Goal: Communication & Community: Connect with others

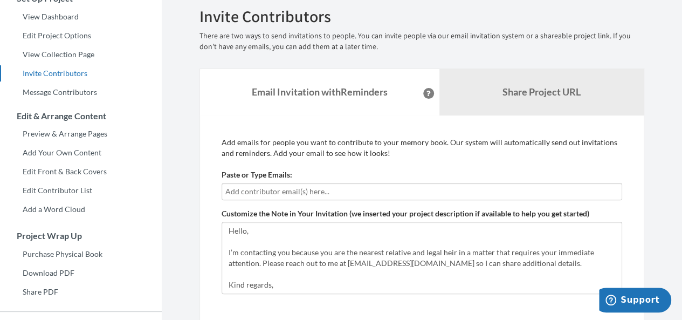
click at [320, 188] on input "text" at bounding box center [421, 192] width 393 height 12
click at [289, 191] on input "text" at bounding box center [421, 192] width 393 height 12
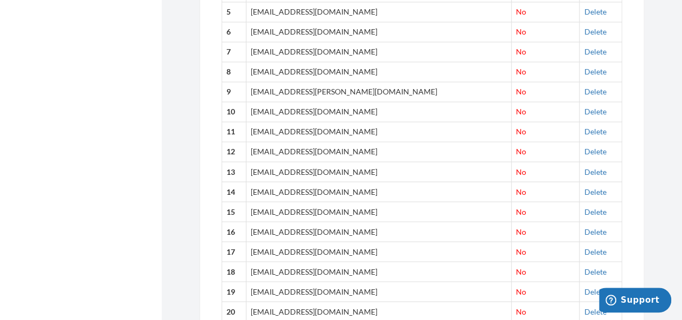
scroll to position [904, 0]
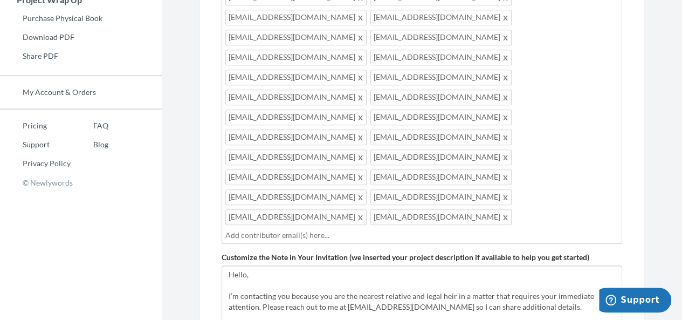
scroll to position [347, 0]
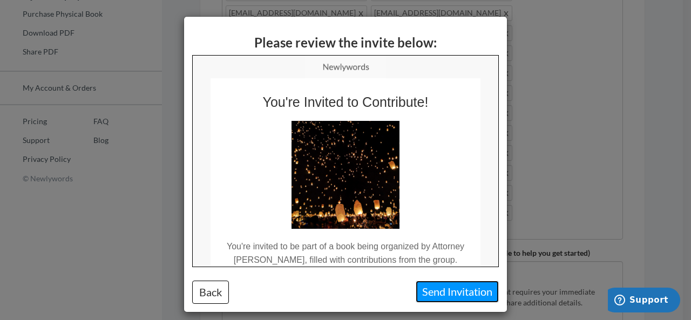
click at [469, 291] on button "Send Invitation" at bounding box center [456, 292] width 83 height 22
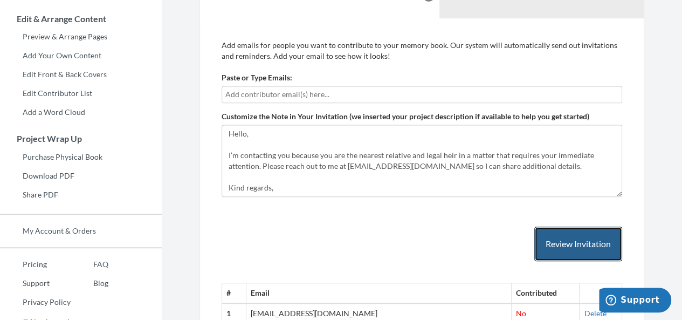
scroll to position [199, 0]
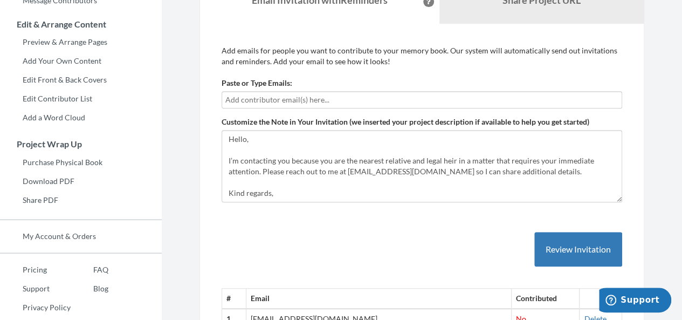
click at [287, 92] on div at bounding box center [422, 99] width 401 height 17
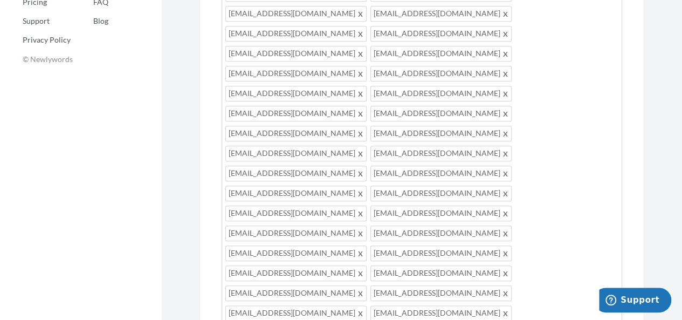
scroll to position [475, 0]
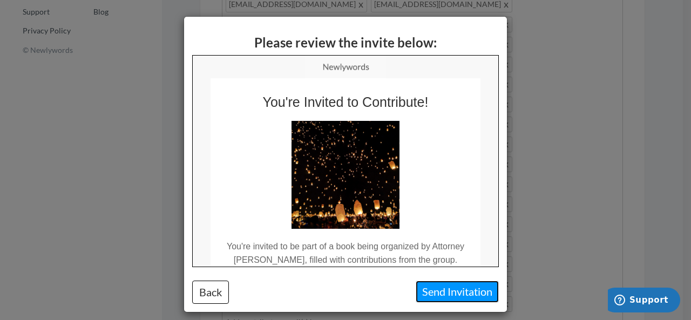
click at [453, 293] on button "Send Invitation" at bounding box center [456, 292] width 83 height 22
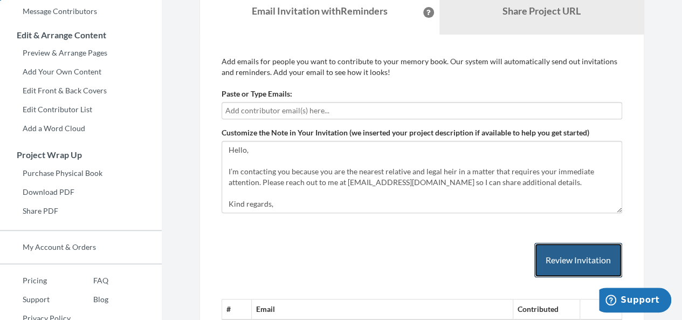
scroll to position [182, 0]
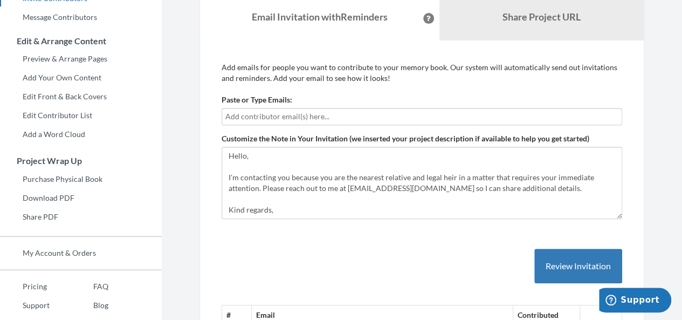
click at [335, 114] on input "text" at bounding box center [421, 117] width 393 height 12
click at [266, 108] on div at bounding box center [422, 116] width 401 height 17
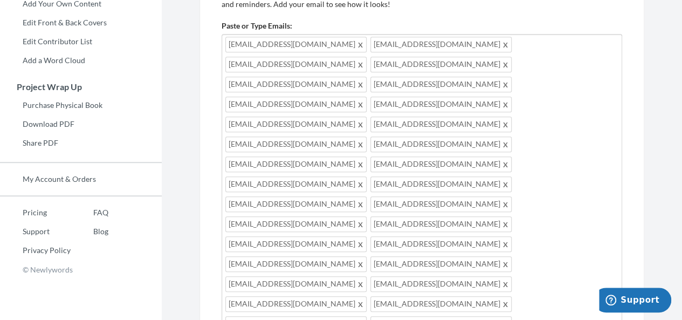
scroll to position [462, 0]
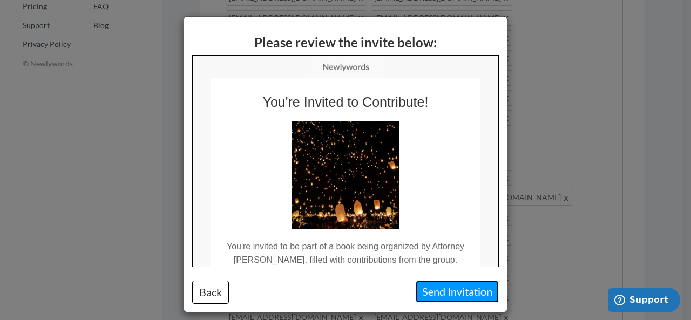
click at [442, 289] on button "Send Invitation" at bounding box center [456, 292] width 83 height 22
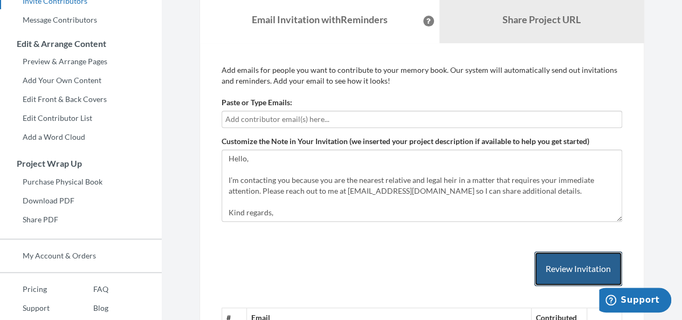
scroll to position [170, 0]
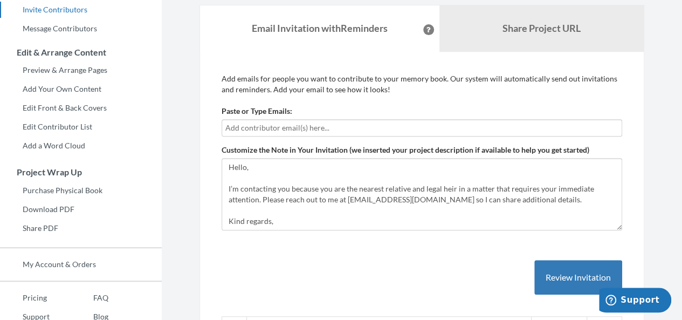
click at [311, 125] on input "text" at bounding box center [421, 128] width 393 height 12
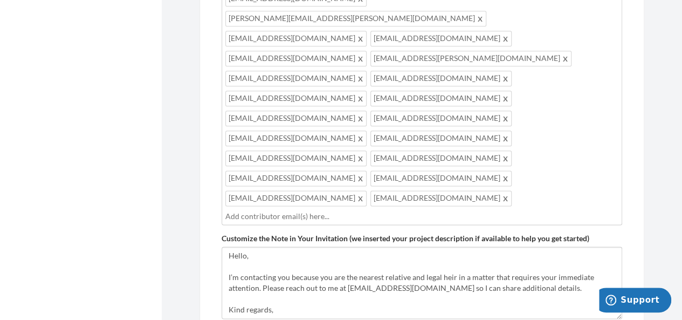
scroll to position [559, 0]
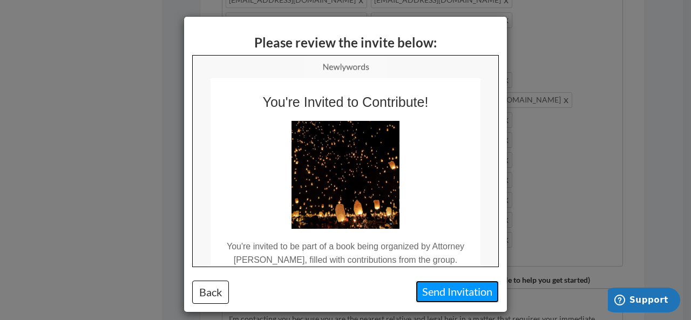
click at [433, 288] on button "Send Invitation" at bounding box center [456, 292] width 83 height 22
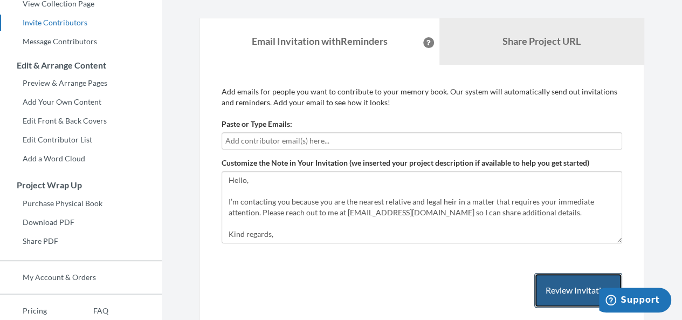
scroll to position [174, 0]
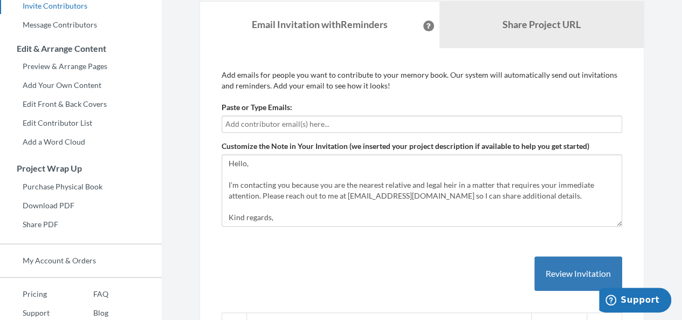
click at [268, 121] on input "text" at bounding box center [421, 124] width 393 height 12
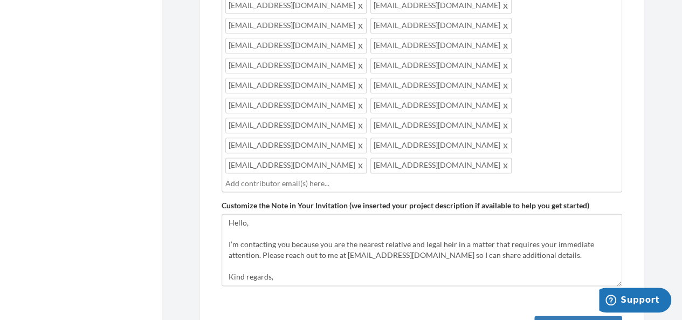
scroll to position [610, 0]
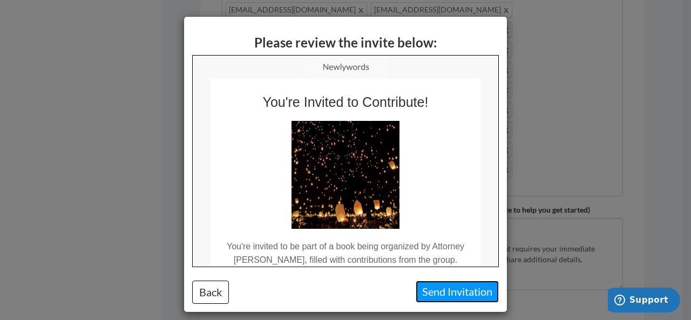
click at [434, 293] on button "Send Invitation" at bounding box center [456, 292] width 83 height 22
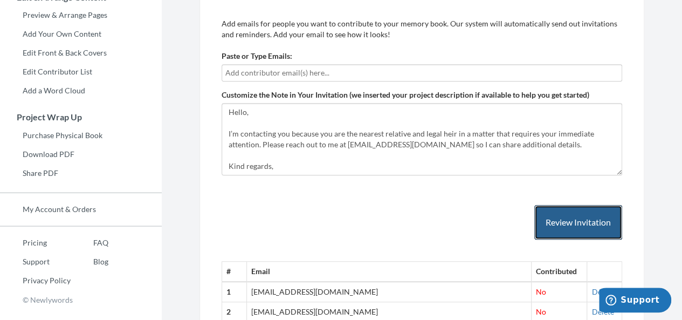
scroll to position [204, 0]
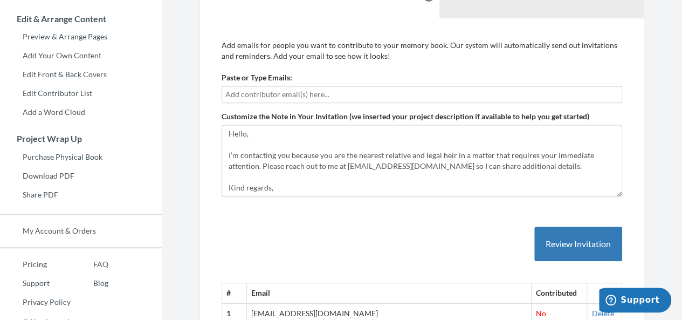
click at [328, 90] on input "text" at bounding box center [421, 94] width 393 height 12
click at [271, 91] on input "text" at bounding box center [421, 94] width 393 height 12
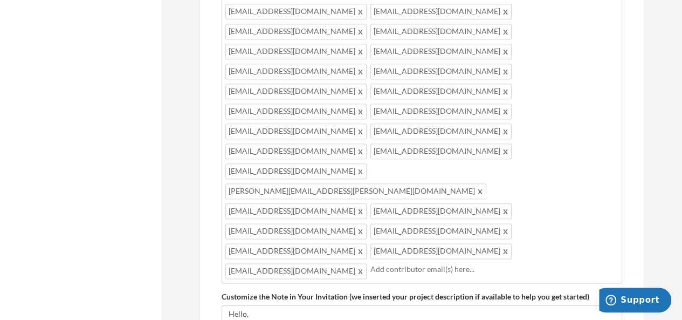
scroll to position [536, 0]
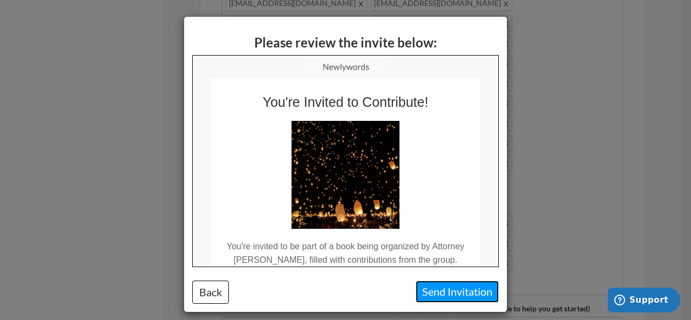
click at [430, 284] on button "Send Invitation" at bounding box center [456, 292] width 83 height 22
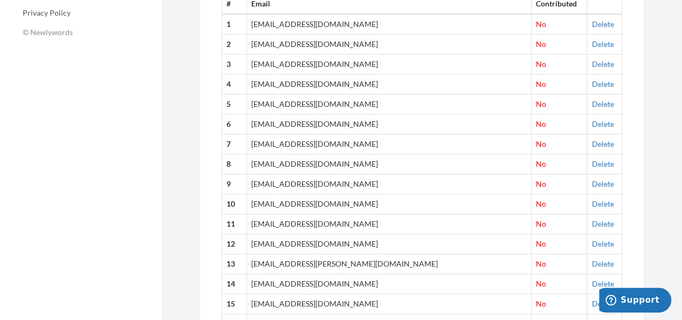
scroll to position [229, 0]
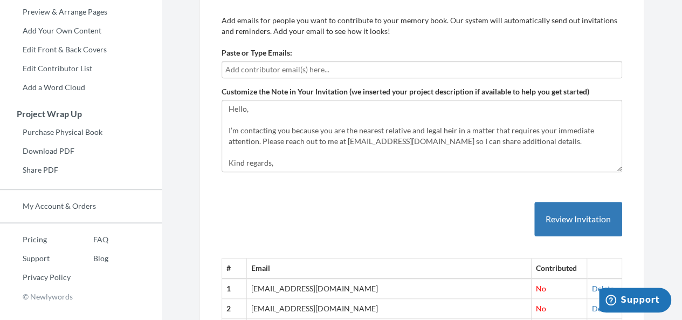
click at [261, 64] on input "text" at bounding box center [421, 70] width 393 height 12
click at [286, 70] on input "text" at bounding box center [421, 70] width 393 height 12
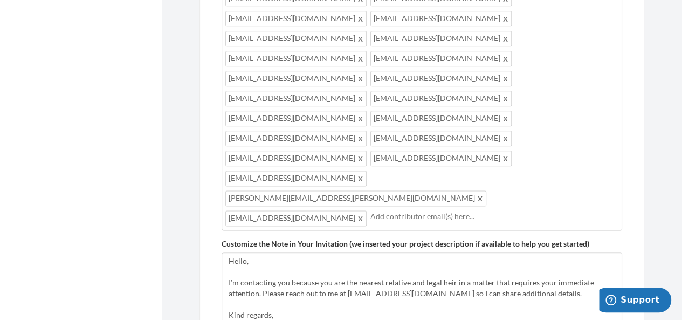
scroll to position [497, 0]
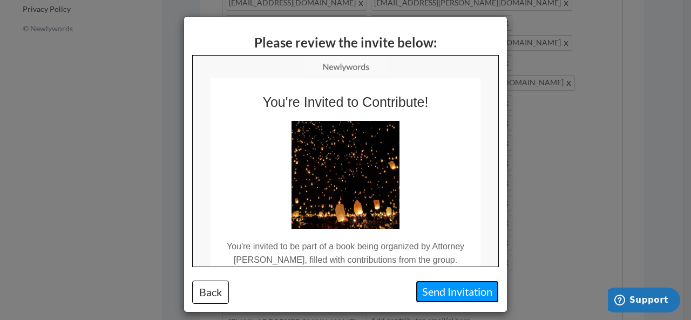
click at [430, 300] on button "Send Invitation" at bounding box center [456, 292] width 83 height 22
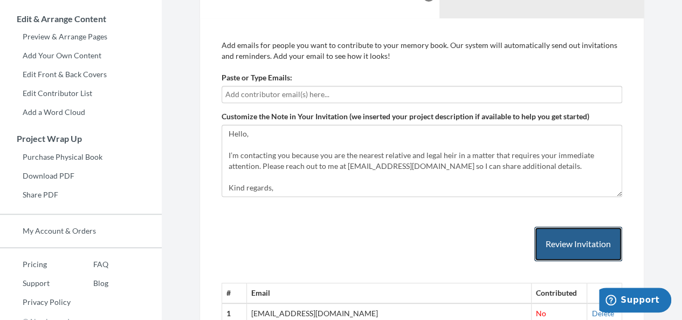
scroll to position [212, 0]
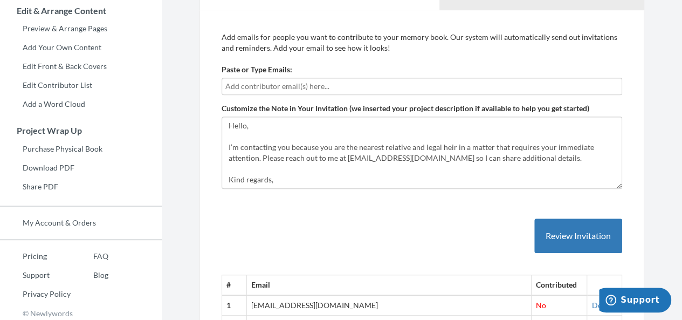
click at [405, 78] on div at bounding box center [422, 86] width 401 height 17
click at [283, 84] on input "text" at bounding box center [421, 86] width 393 height 12
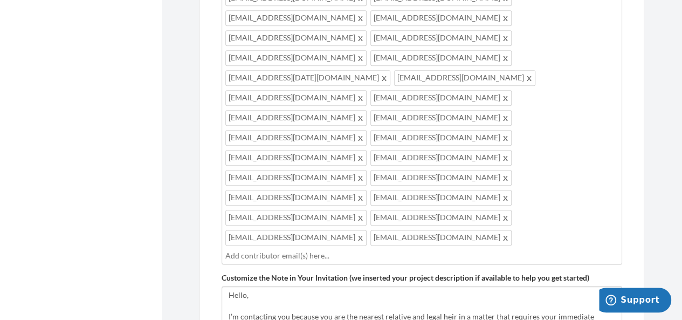
scroll to position [550, 0]
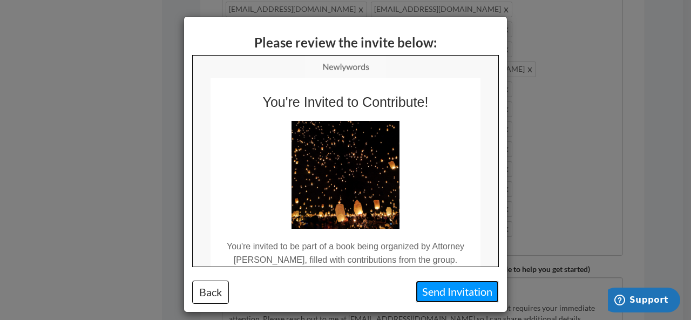
click at [423, 291] on button "Send Invitation" at bounding box center [456, 292] width 83 height 22
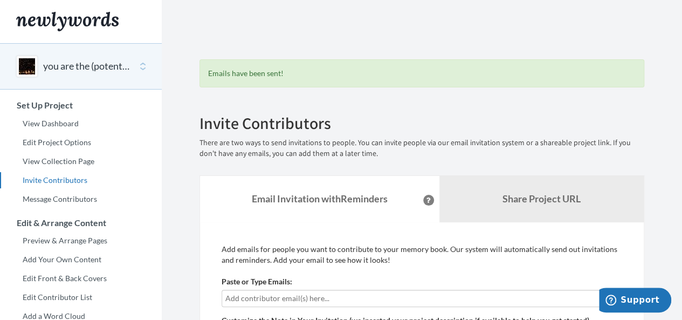
scroll to position [73, 0]
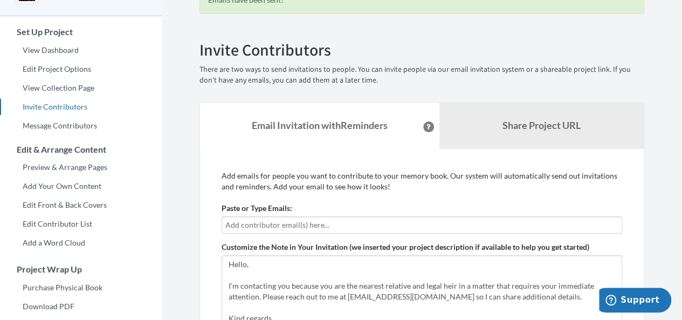
click at [289, 220] on input "text" at bounding box center [421, 225] width 393 height 12
click at [278, 230] on div at bounding box center [422, 224] width 401 height 17
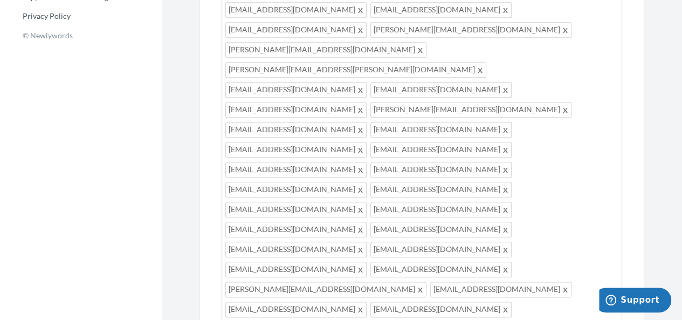
scroll to position [565, 0]
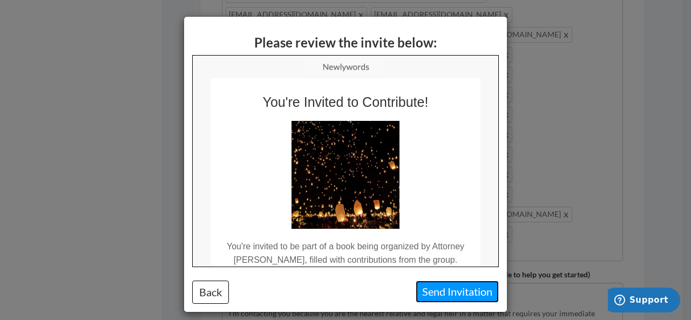
click at [439, 295] on button "Send Invitation" at bounding box center [456, 292] width 83 height 22
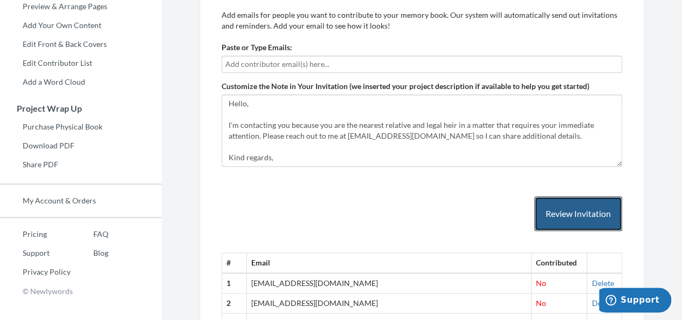
scroll to position [224, 0]
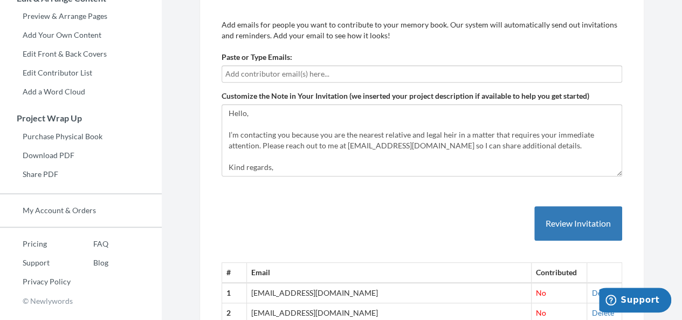
click at [264, 78] on input "text" at bounding box center [421, 74] width 393 height 12
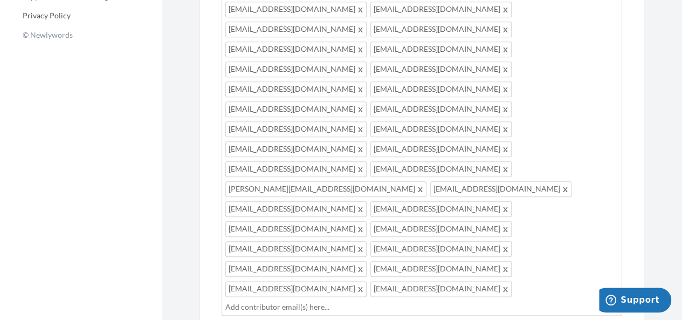
scroll to position [511, 0]
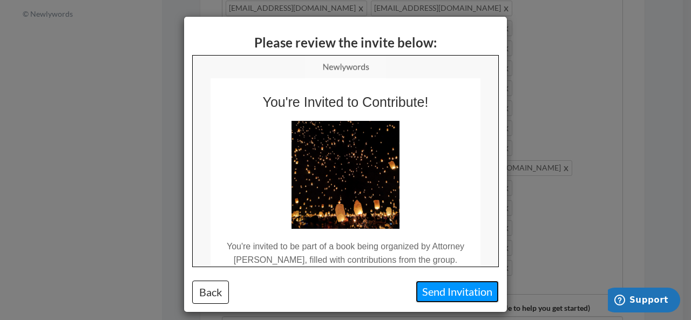
click at [435, 296] on button "Send Invitation" at bounding box center [456, 292] width 83 height 22
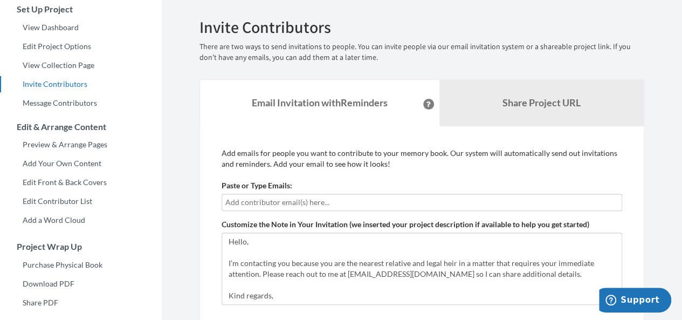
scroll to position [85, 0]
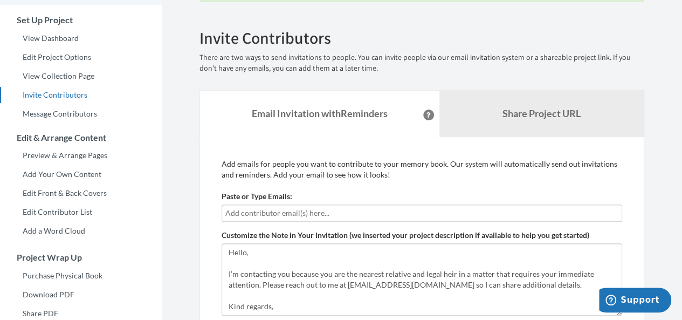
click at [305, 209] on input "text" at bounding box center [421, 213] width 393 height 12
click at [263, 202] on div "Paste or Type Emails:" at bounding box center [422, 206] width 401 height 31
click at [260, 209] on input "text" at bounding box center [421, 213] width 393 height 12
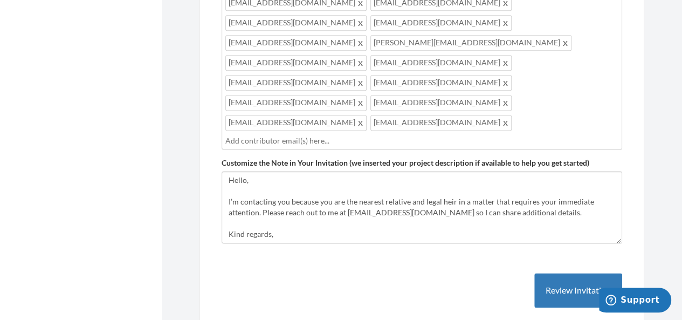
scroll to position [618, 0]
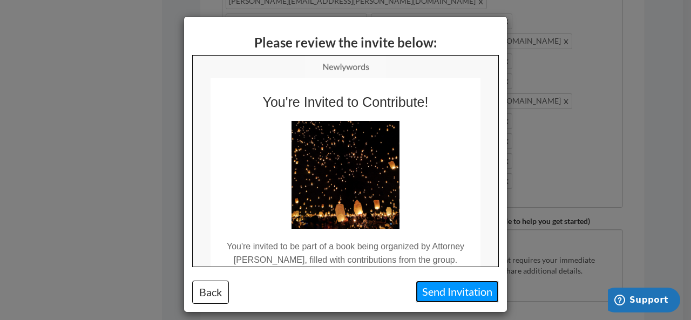
click at [426, 293] on button "Send Invitation" at bounding box center [456, 292] width 83 height 22
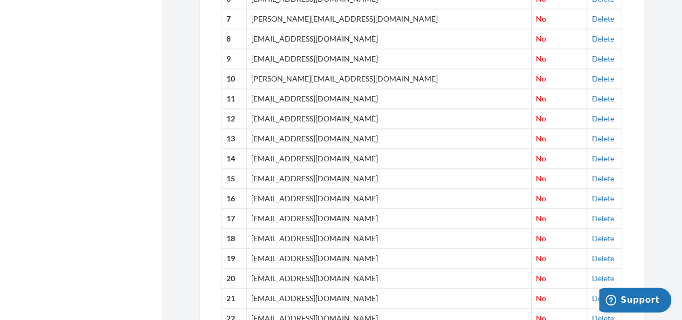
click at [313, 134] on td "[EMAIL_ADDRESS][DOMAIN_NAME]" at bounding box center [389, 139] width 285 height 20
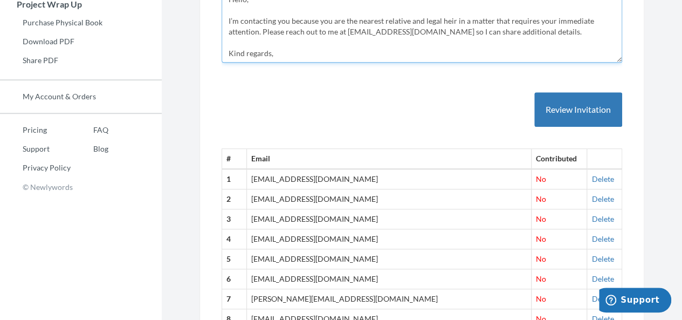
click at [413, 57] on textarea "Hello, I’m contacting you because you are the nearest relative and legal heir i…" at bounding box center [422, 26] width 401 height 72
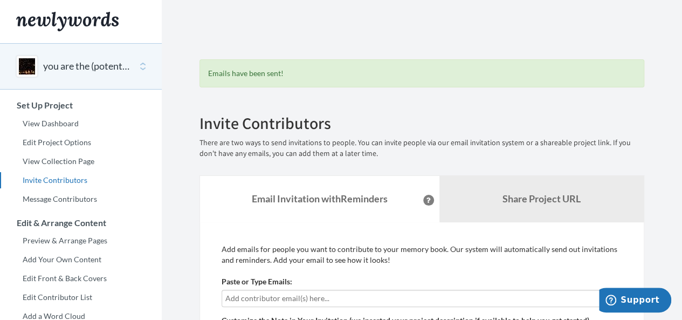
scroll to position [98, 0]
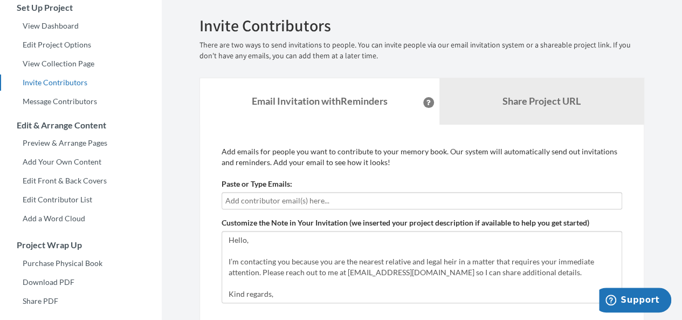
click at [281, 196] on input "text" at bounding box center [421, 201] width 393 height 12
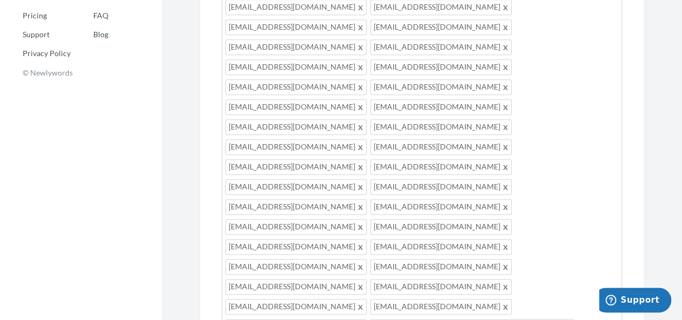
scroll to position [479, 0]
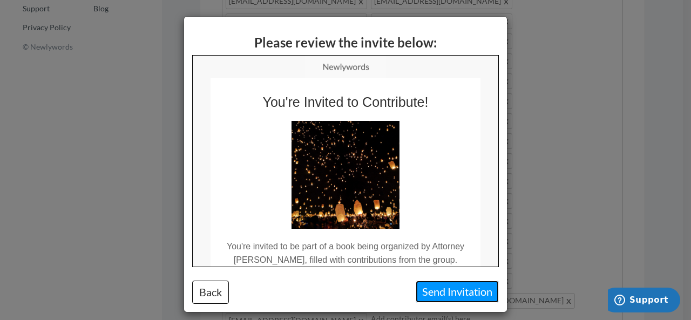
click at [425, 292] on button "Send Invitation" at bounding box center [456, 292] width 83 height 22
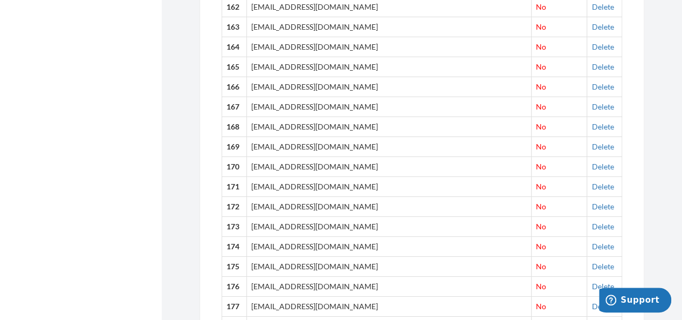
scroll to position [3599, 0]
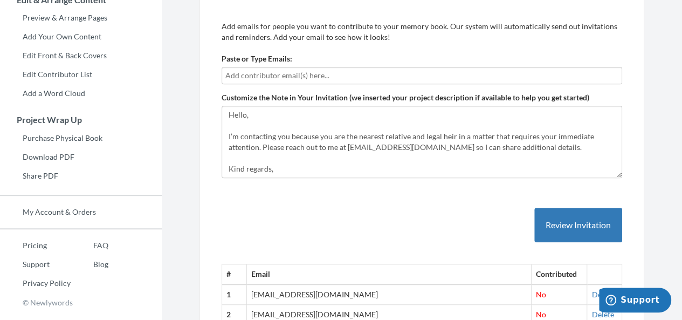
scroll to position [230, 0]
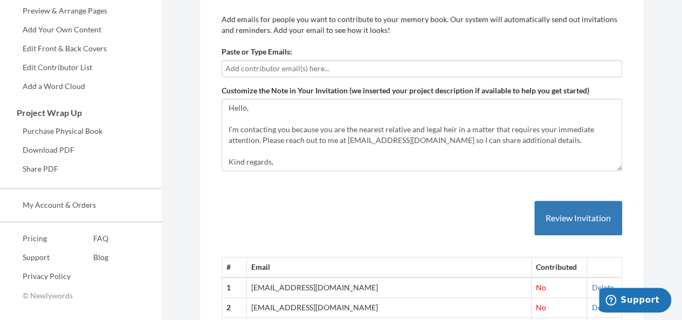
click at [261, 63] on input "text" at bounding box center [421, 69] width 393 height 12
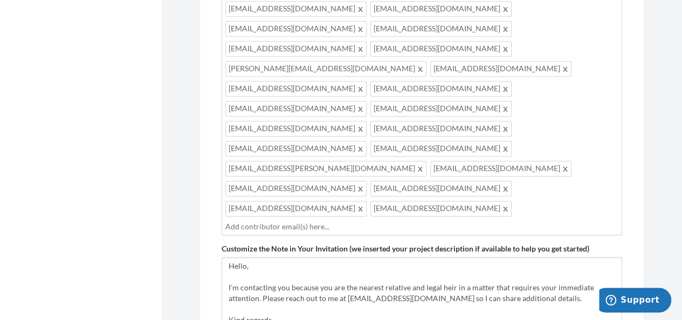
scroll to position [613, 0]
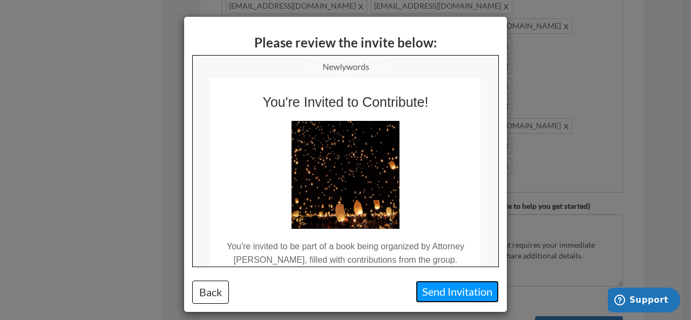
click at [441, 295] on button "Send Invitation" at bounding box center [456, 292] width 83 height 22
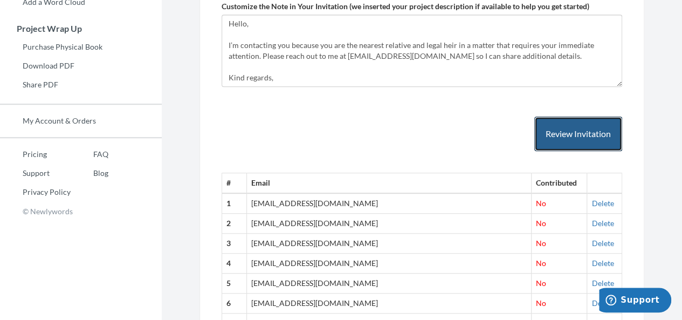
scroll to position [240, 0]
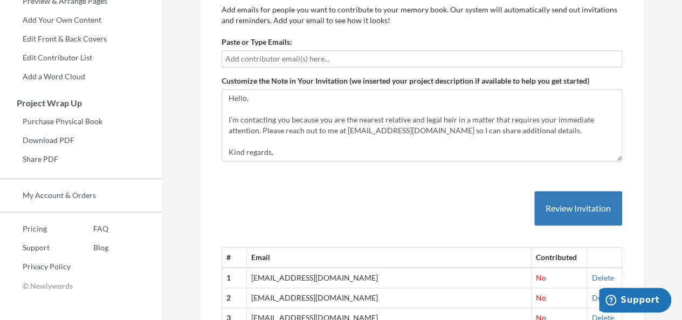
click at [401, 53] on input "text" at bounding box center [421, 59] width 393 height 12
click at [258, 66] on form "Paste or Type Emails:" at bounding box center [422, 99] width 401 height 125
click at [251, 56] on input "text" at bounding box center [421, 59] width 393 height 12
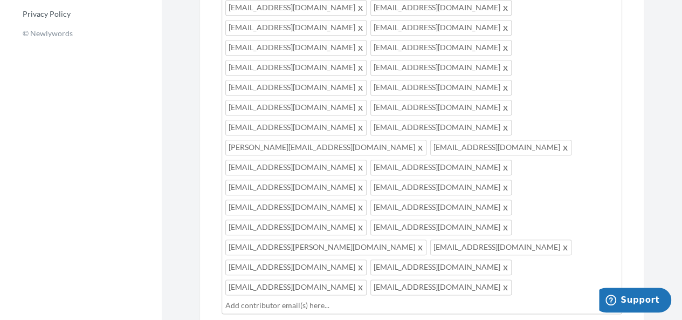
scroll to position [523, 0]
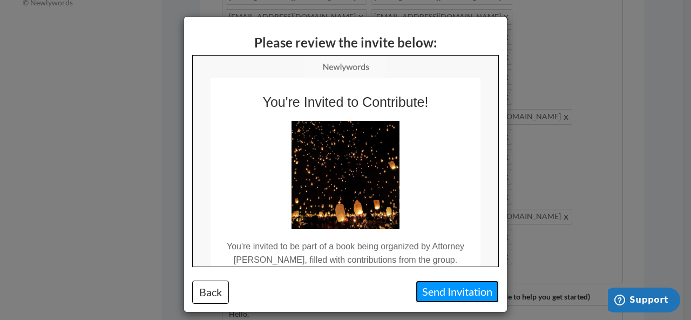
click at [437, 294] on button "Send Invitation" at bounding box center [456, 292] width 83 height 22
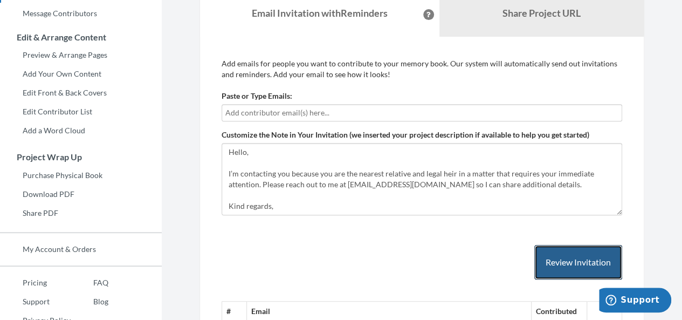
scroll to position [201, 0]
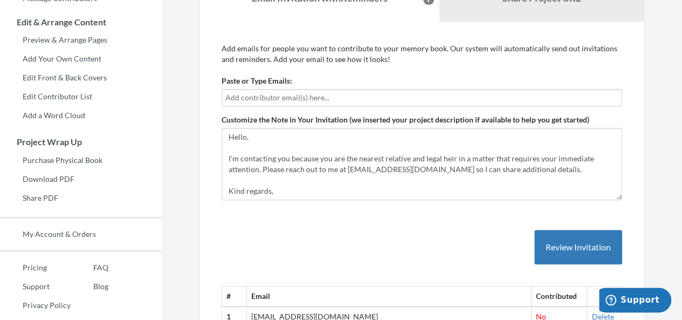
click at [297, 92] on input "text" at bounding box center [421, 98] width 393 height 12
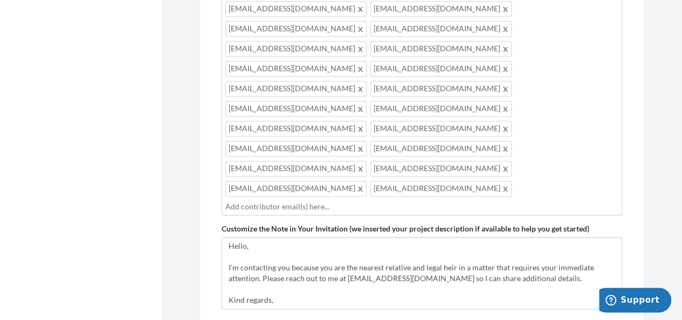
scroll to position [654, 0]
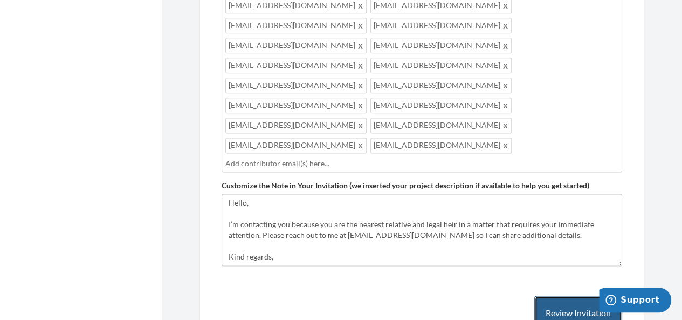
click at [597, 296] on button "Review Invitation" at bounding box center [579, 313] width 88 height 35
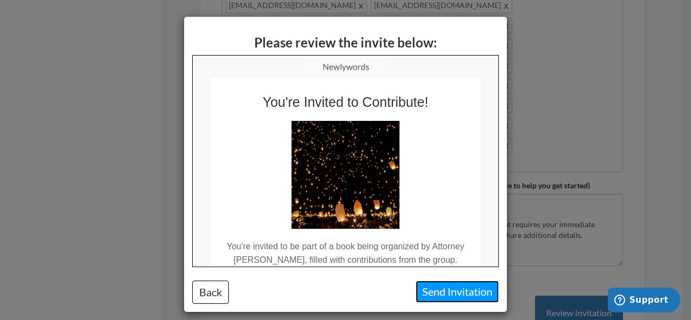
click at [433, 291] on button "Send Invitation" at bounding box center [456, 292] width 83 height 22
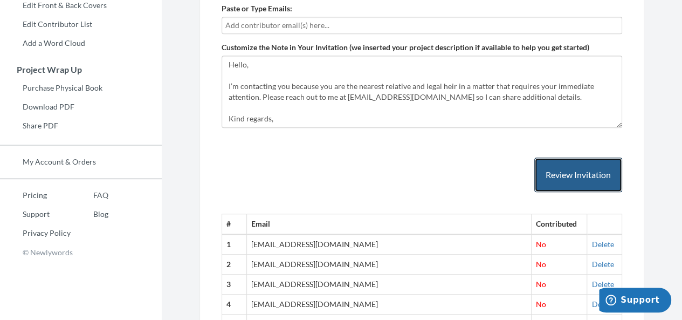
scroll to position [201, 0]
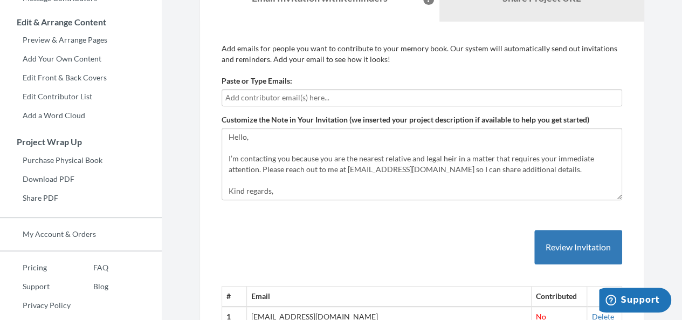
click at [297, 90] on div at bounding box center [422, 97] width 401 height 17
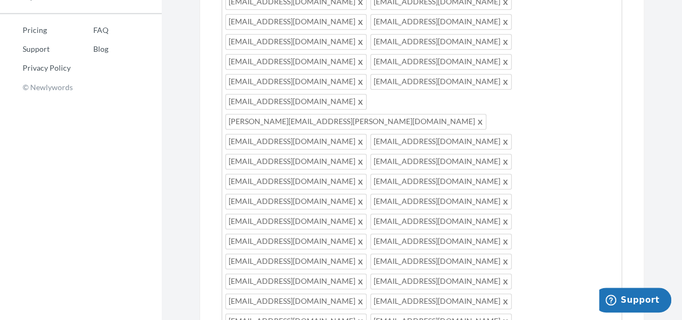
scroll to position [467, 0]
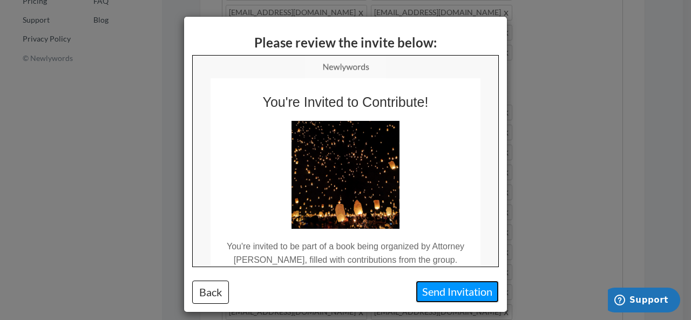
click at [422, 290] on button "Send Invitation" at bounding box center [456, 292] width 83 height 22
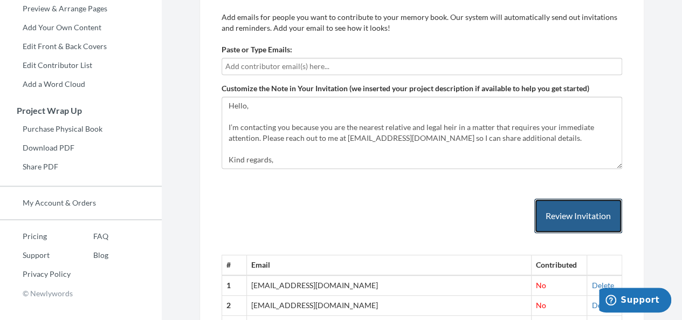
scroll to position [200, 0]
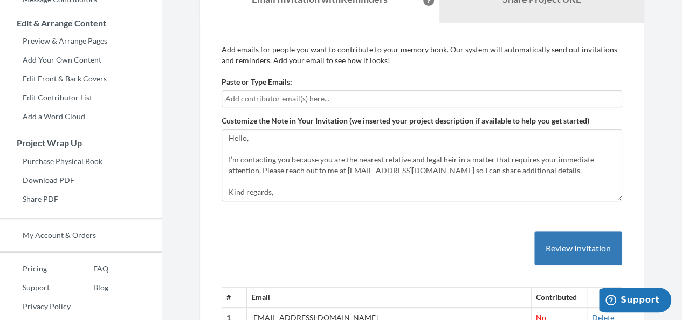
click at [603, 59] on p "Add emails for people you want to contribute to your memory book. Our system wi…" at bounding box center [422, 55] width 401 height 22
click at [342, 93] on input "text" at bounding box center [421, 99] width 393 height 12
click at [303, 90] on div at bounding box center [422, 98] width 401 height 17
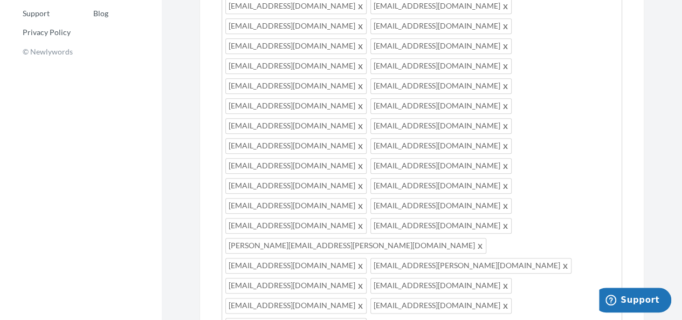
scroll to position [639, 0]
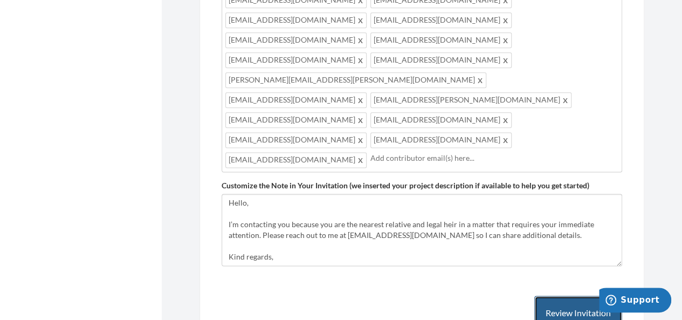
click at [565, 296] on button "Review Invitation" at bounding box center [579, 313] width 88 height 35
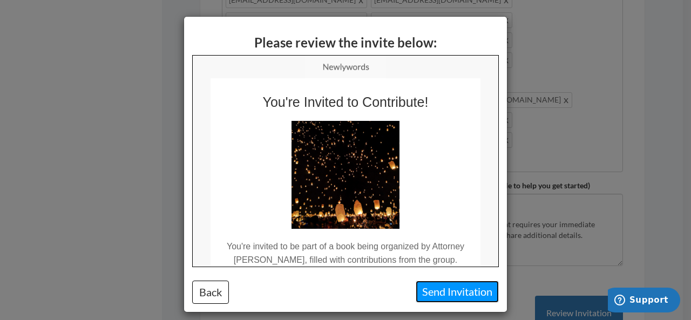
click at [442, 292] on button "Send Invitation" at bounding box center [456, 292] width 83 height 22
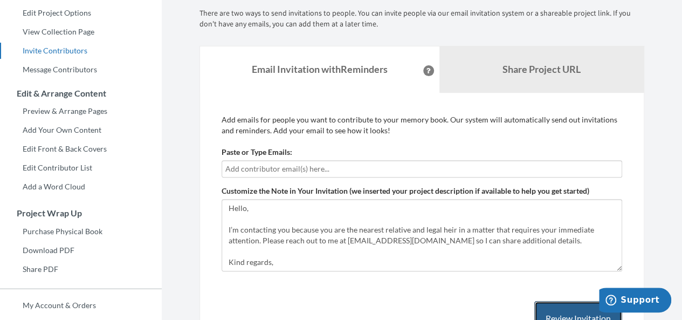
scroll to position [194, 0]
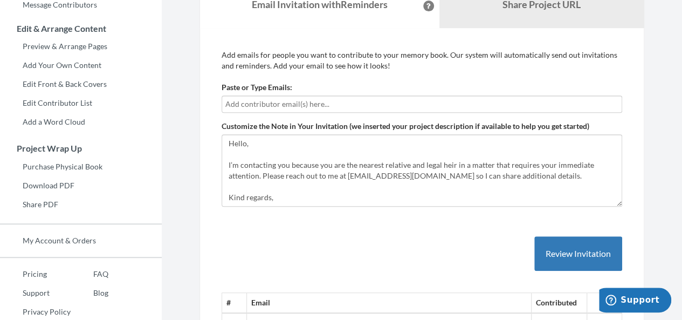
click at [281, 100] on input "text" at bounding box center [421, 104] width 393 height 12
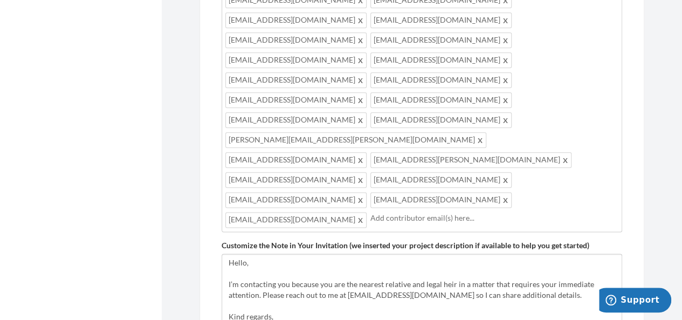
scroll to position [589, 0]
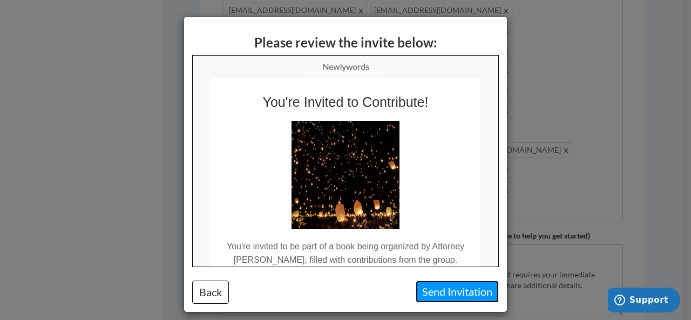
click at [436, 296] on button "Send Invitation" at bounding box center [456, 292] width 83 height 22
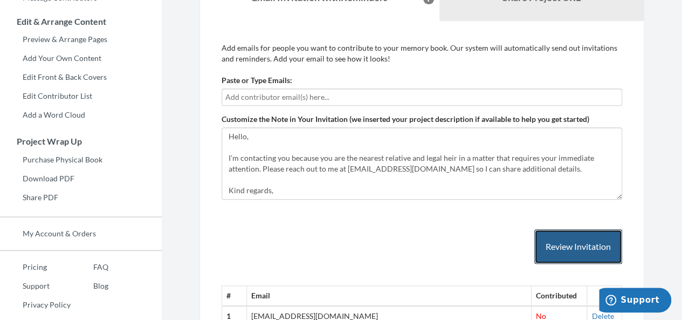
scroll to position [208, 0]
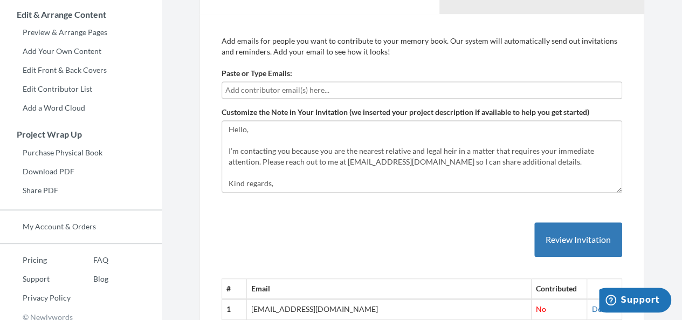
click at [303, 86] on input "text" at bounding box center [421, 90] width 393 height 12
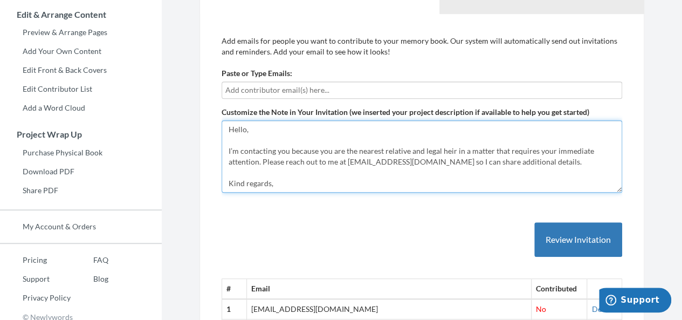
click at [291, 144] on textarea "Hello, I’m contacting you because you are the nearest relative and legal heir i…" at bounding box center [422, 156] width 401 height 72
click at [274, 137] on textarea "Hello, I’m contacting you because you are the nearest relative and legal heir i…" at bounding box center [422, 156] width 401 height 72
paste textarea "[EMAIL_ADDRESS][DOMAIN_NAME] [EMAIL_ADDRESS][DOMAIN_NAME] [EMAIL_ADDRESS][DOMAI…"
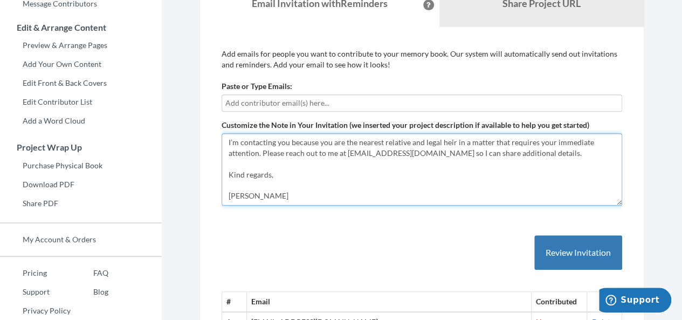
scroll to position [0, 0]
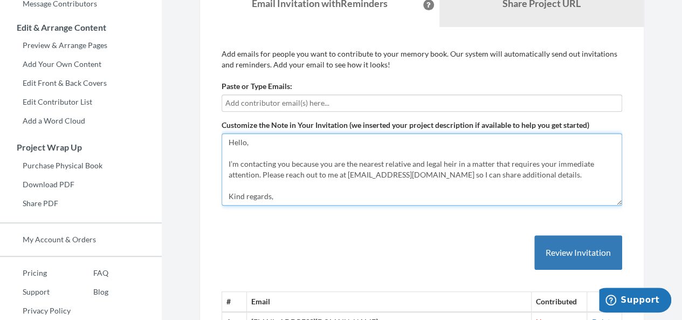
type textarea "Hello, I’m contacting you because you are the nearest relative and legal heir i…"
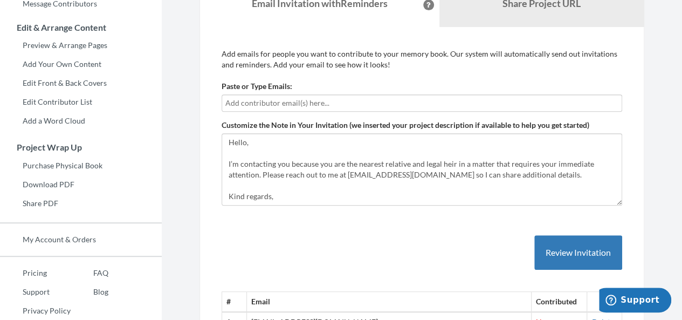
click at [327, 98] on input "text" at bounding box center [421, 103] width 393 height 12
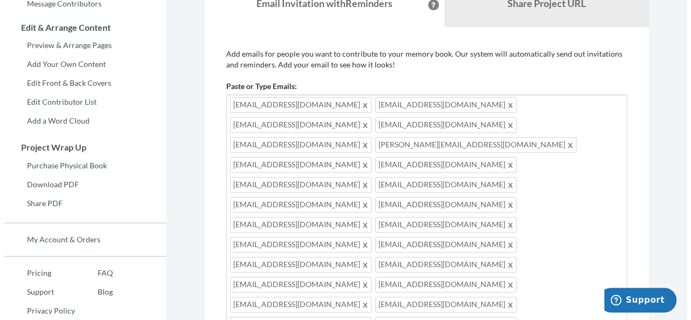
scroll to position [753, 0]
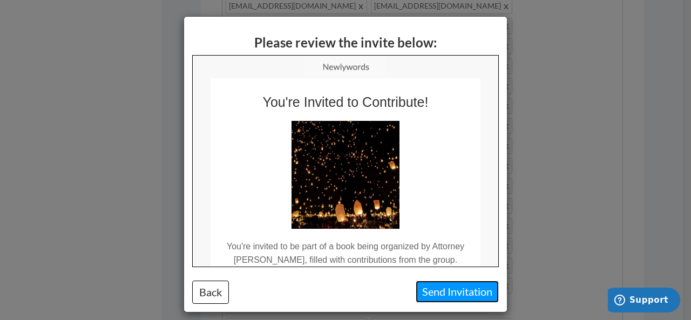
click at [435, 291] on button "Send Invitation" at bounding box center [456, 292] width 83 height 22
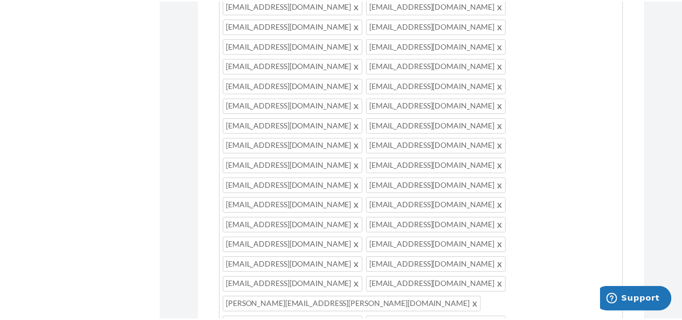
scroll to position [759, 0]
